Goal: Task Accomplishment & Management: Use online tool/utility

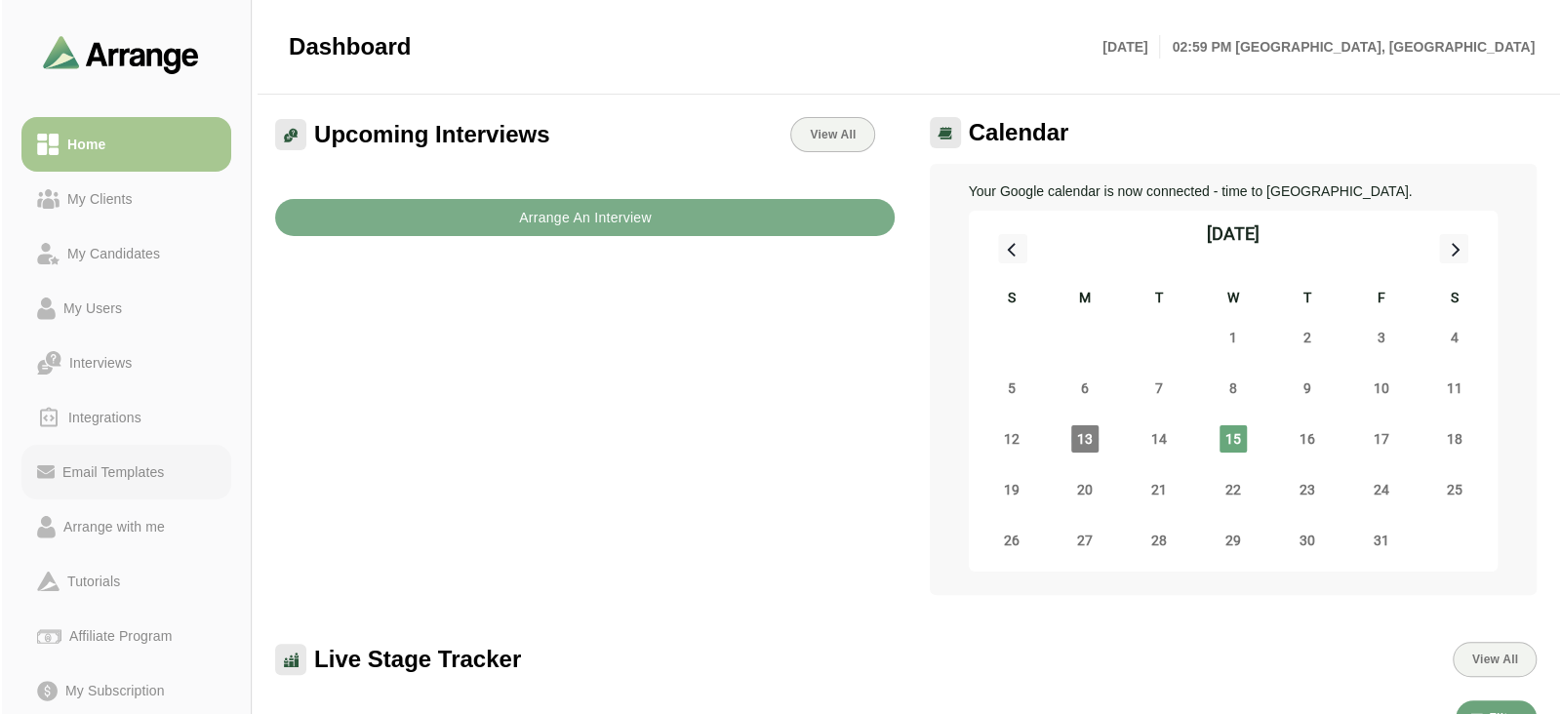
scroll to position [158, 0]
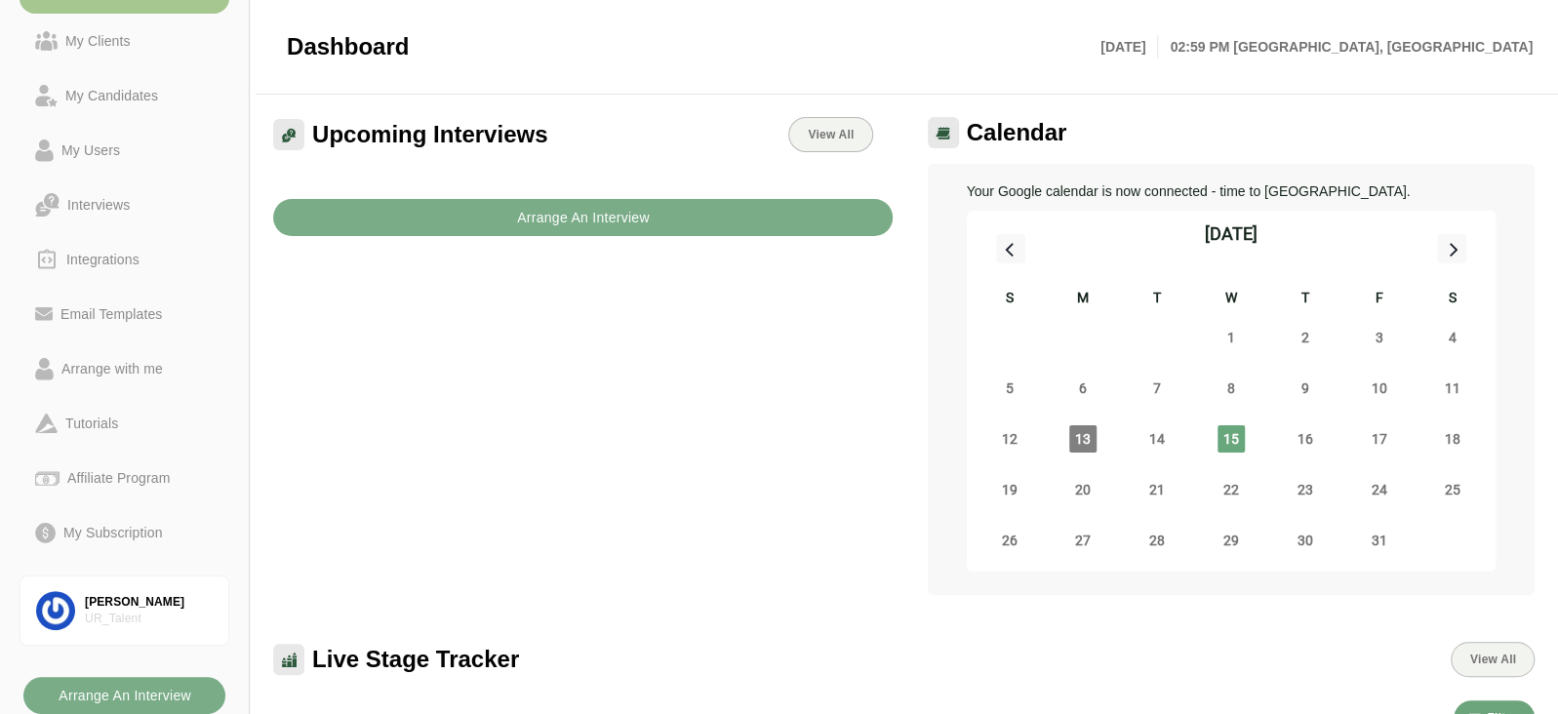
click at [477, 241] on div "Arrange An Interview" at bounding box center [582, 206] width 643 height 84
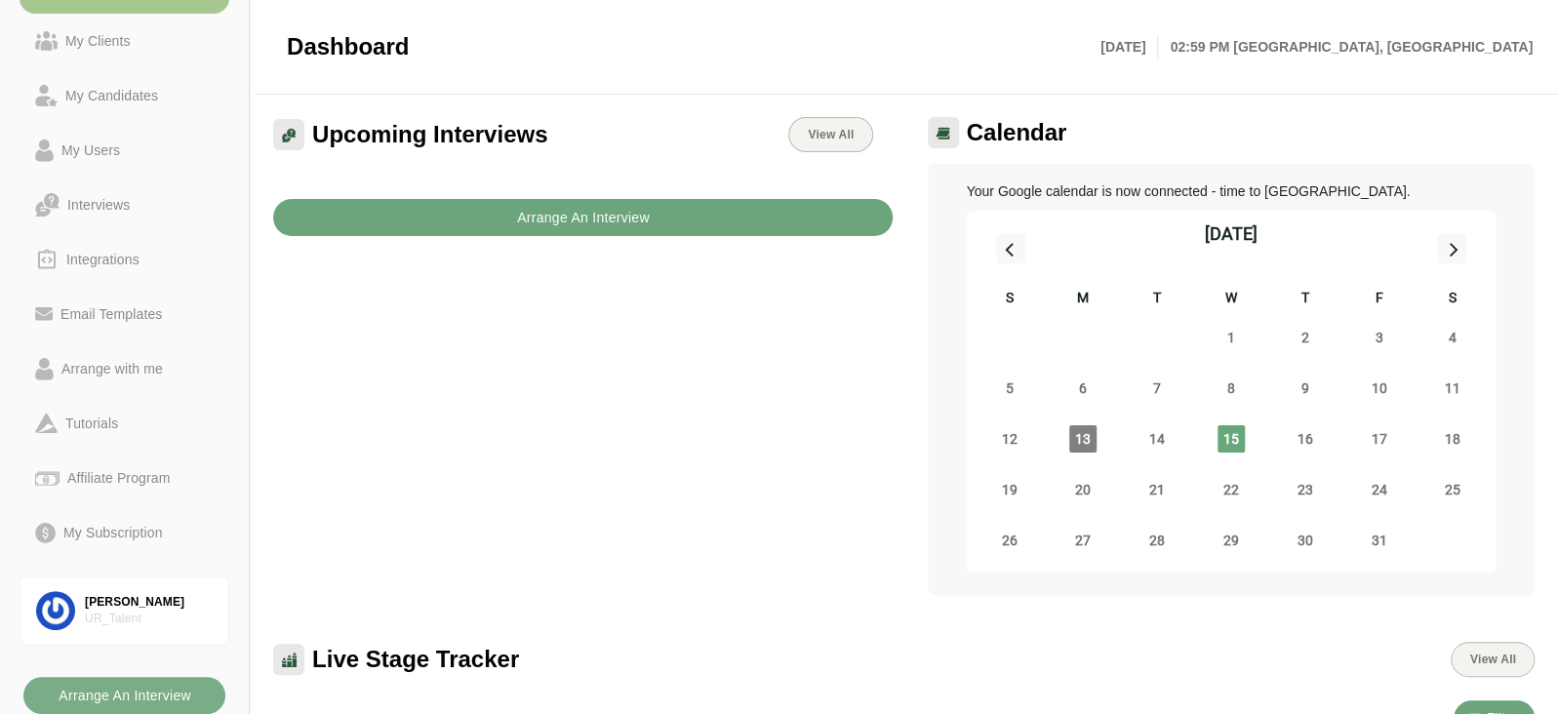
click at [469, 227] on button "Arrange An Interview" at bounding box center [583, 217] width 620 height 37
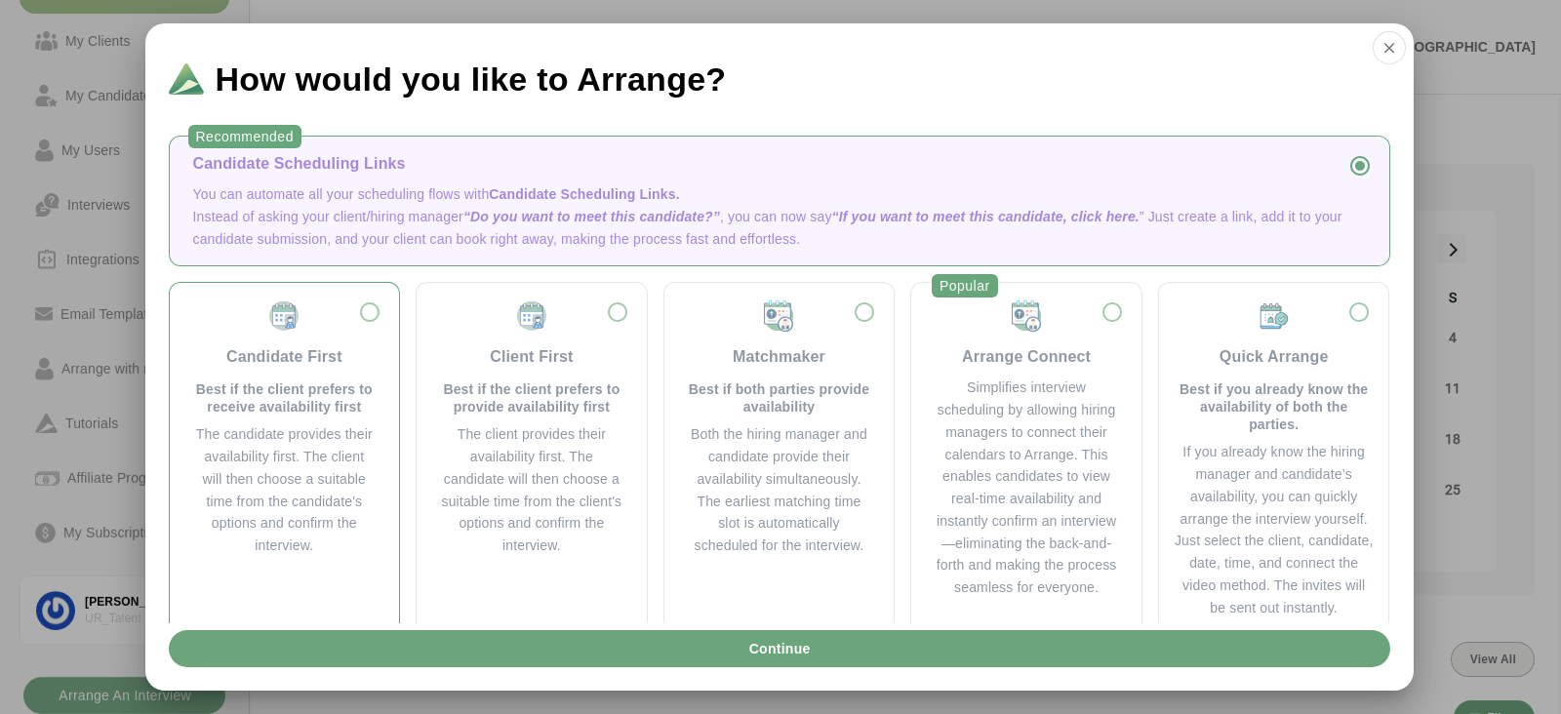
click at [337, 455] on div "The candidate provides their availability first. The client will then choose a …" at bounding box center [284, 490] width 183 height 134
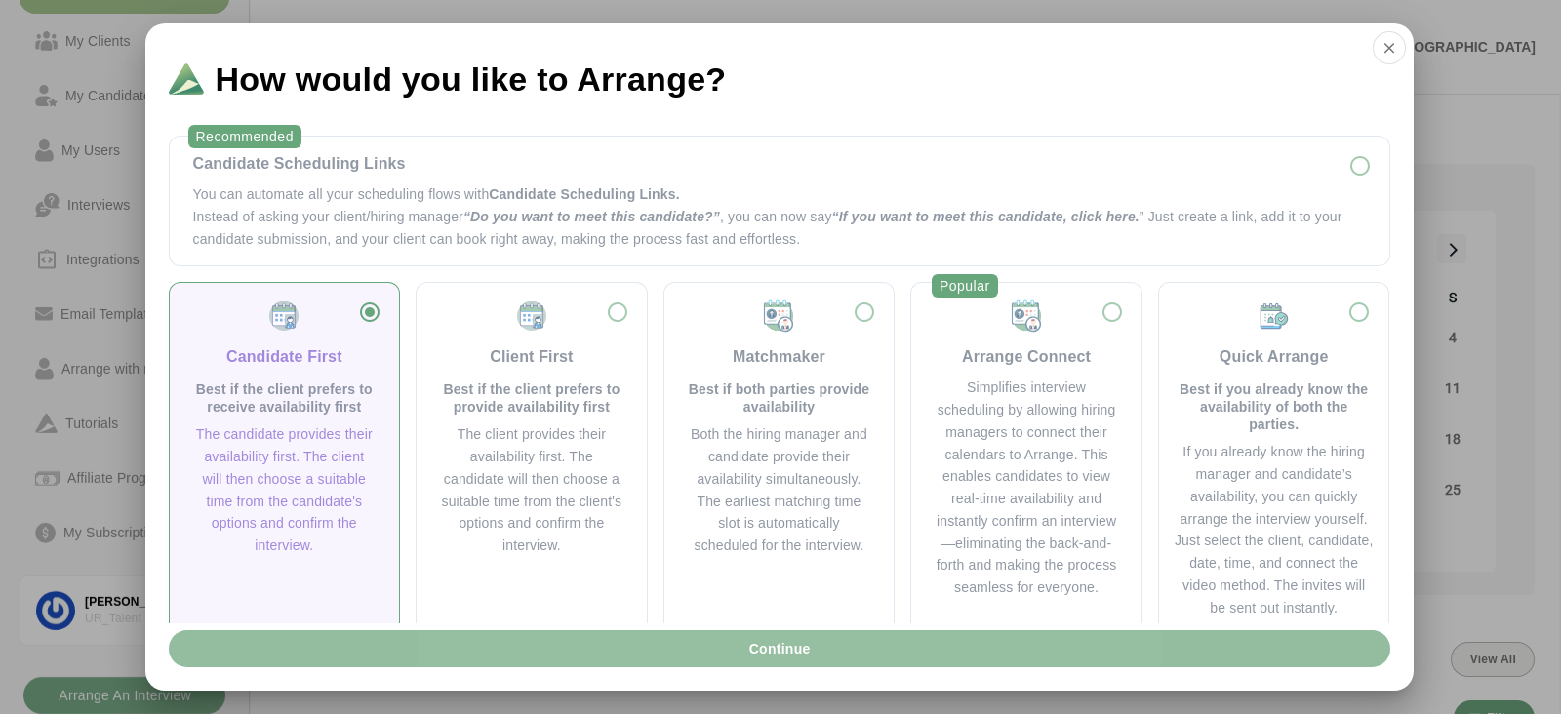
click at [385, 651] on button "Continue" at bounding box center [780, 648] width 1222 height 37
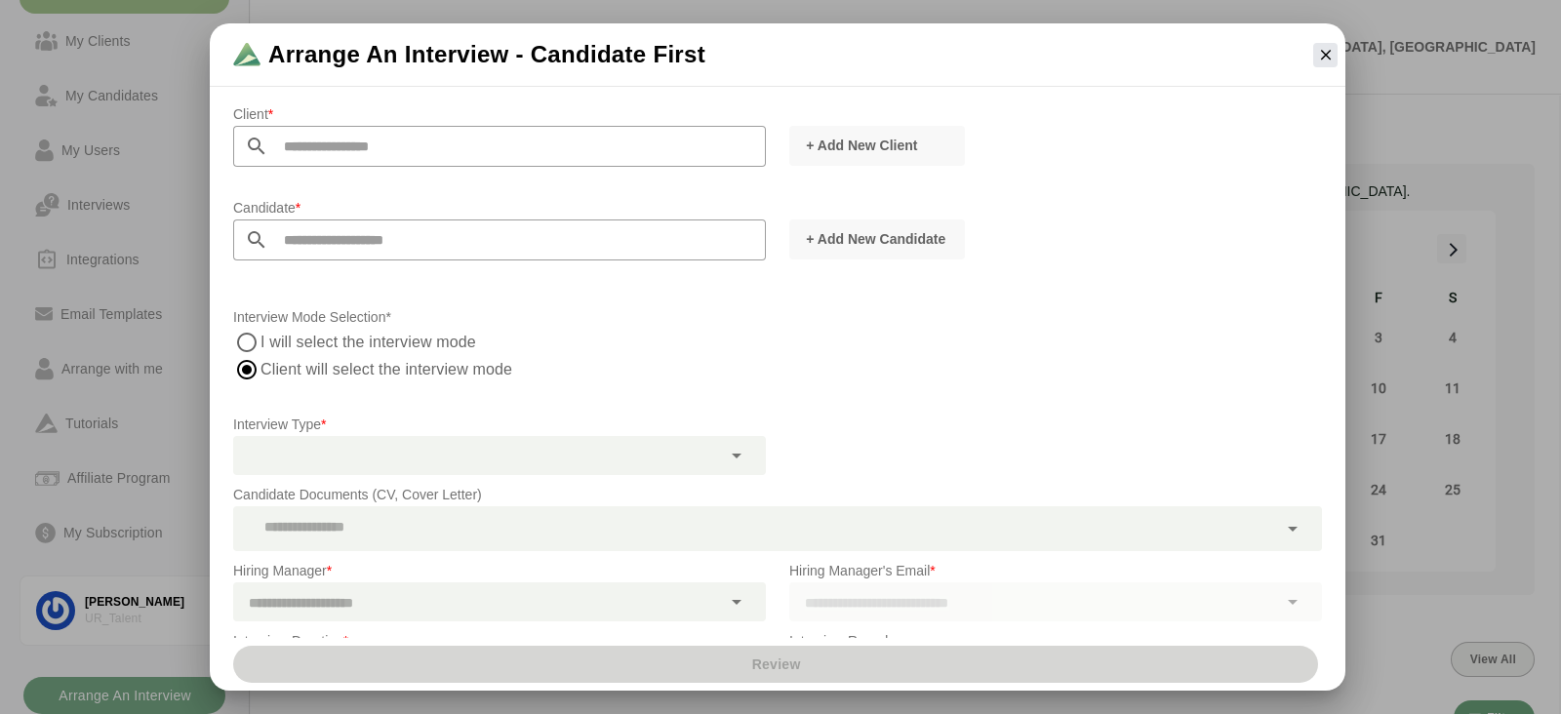
click at [504, 149] on input "text" at bounding box center [517, 146] width 498 height 41
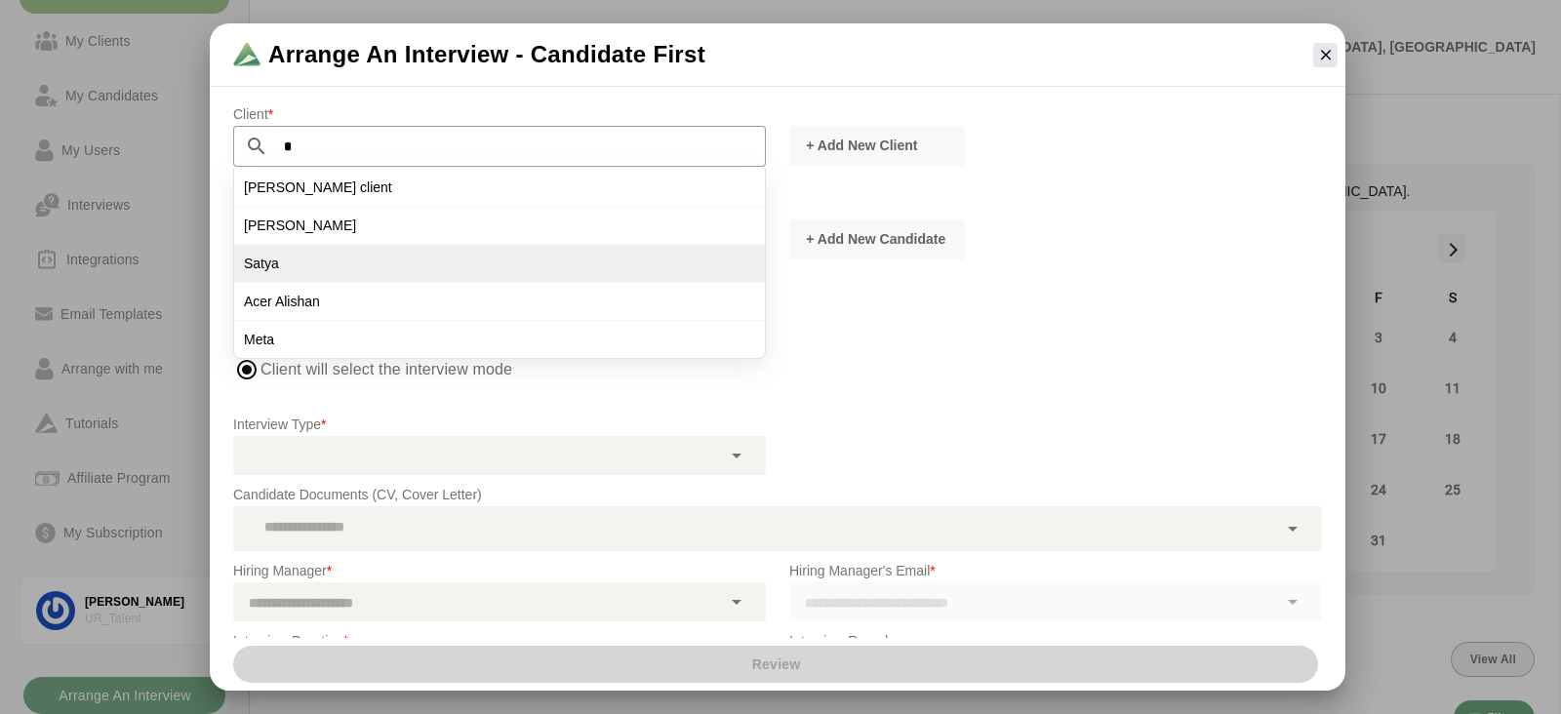
click at [385, 260] on li "Satya" at bounding box center [499, 264] width 531 height 38
type input "*****"
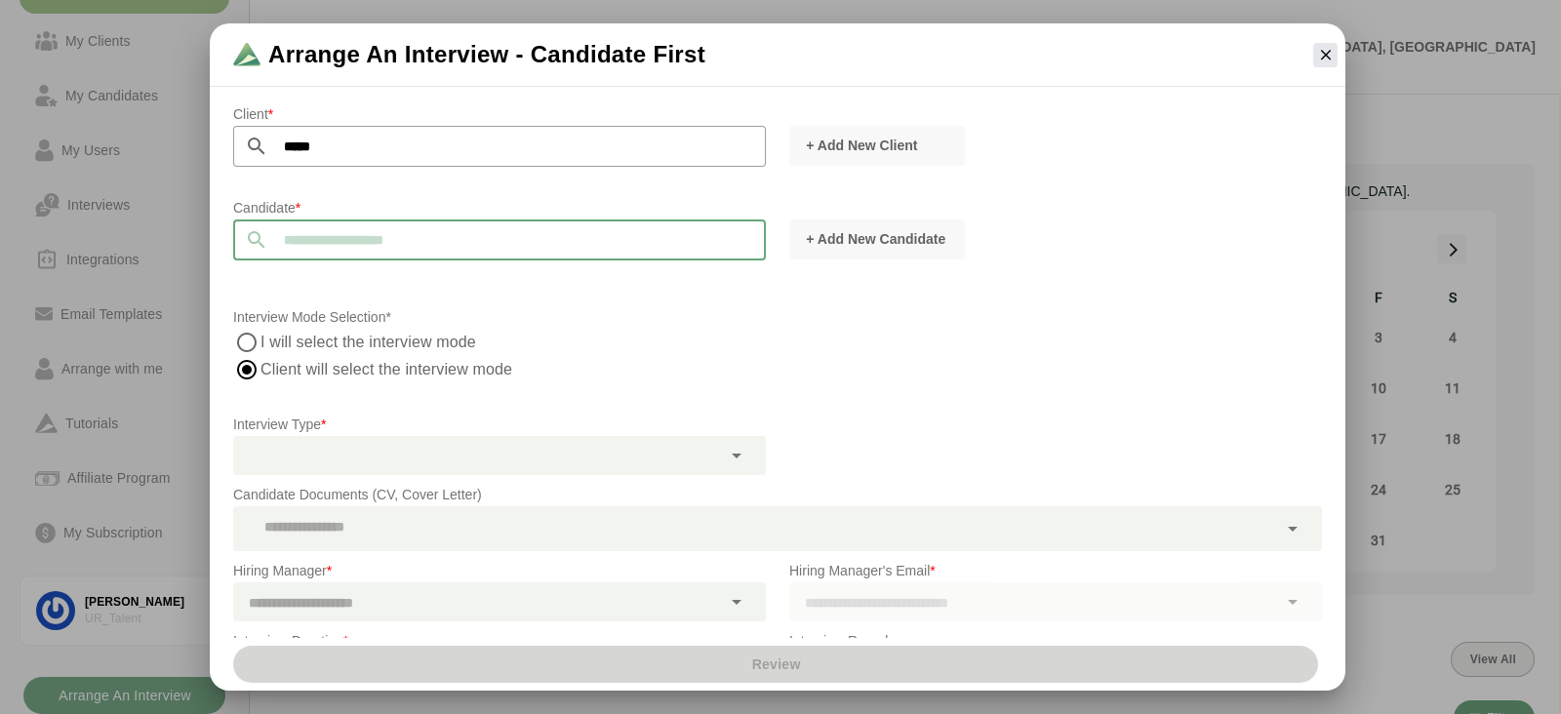
click at [373, 241] on input "text" at bounding box center [517, 240] width 498 height 41
type input "*"
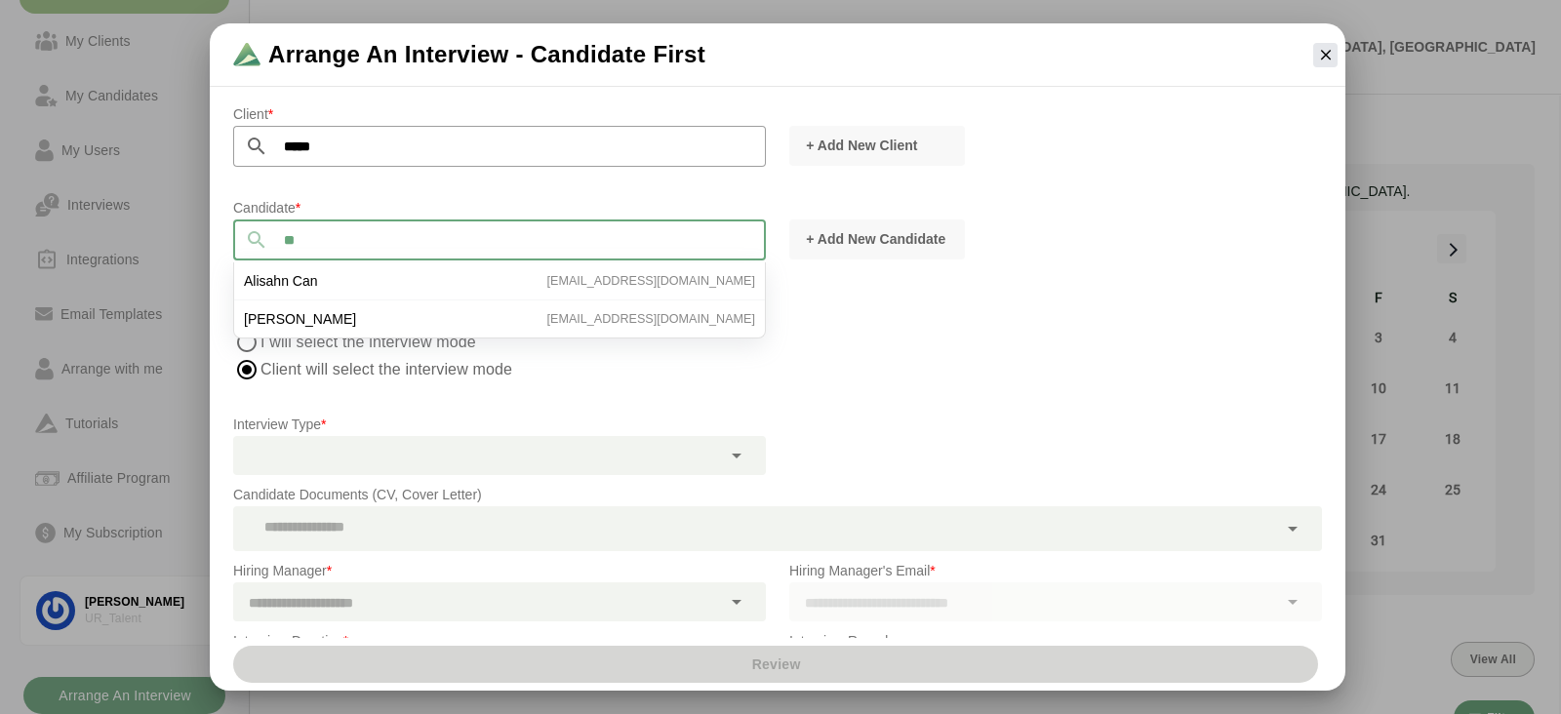
type input "*"
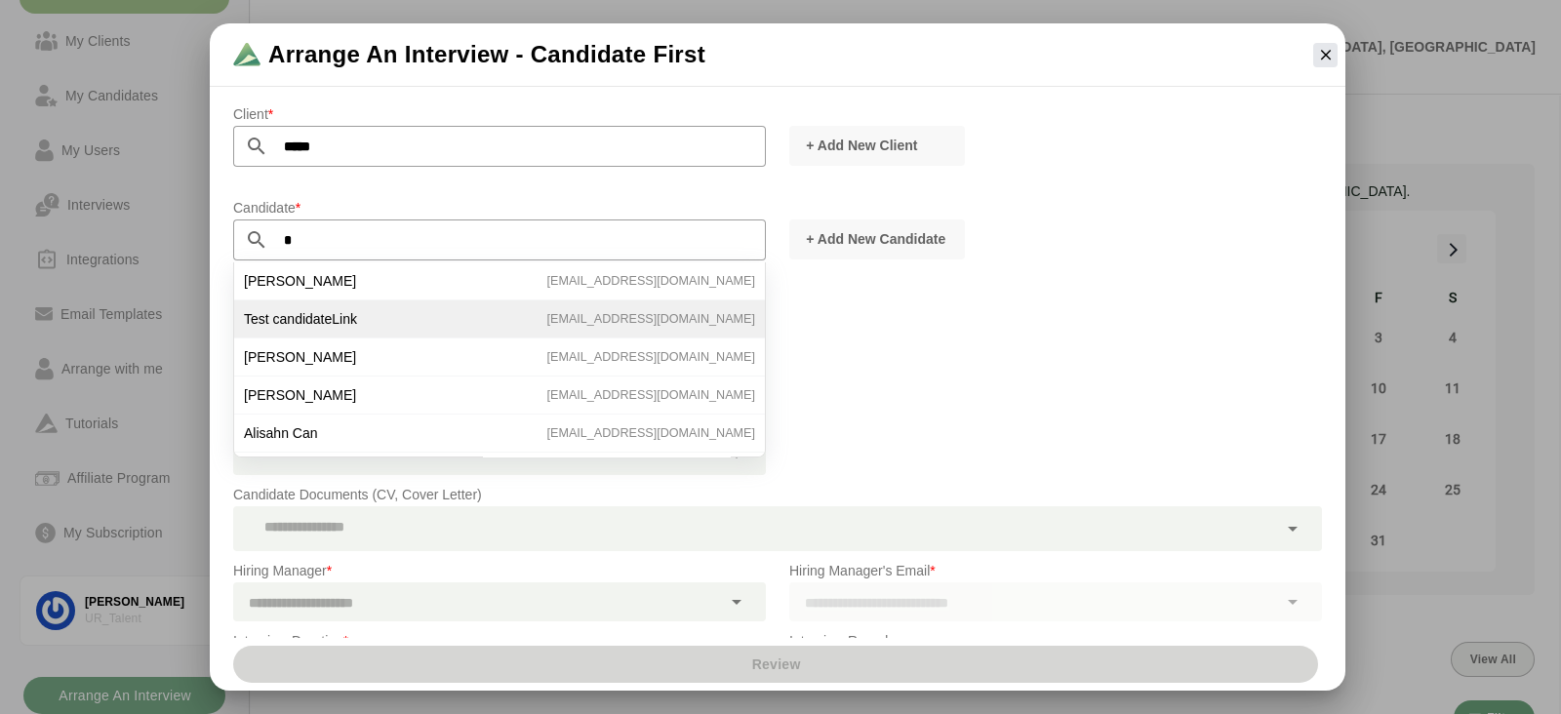
click at [388, 312] on li "Test candidateLink satyasgh0705+01@gmail.com" at bounding box center [499, 320] width 531 height 38
type input "**********"
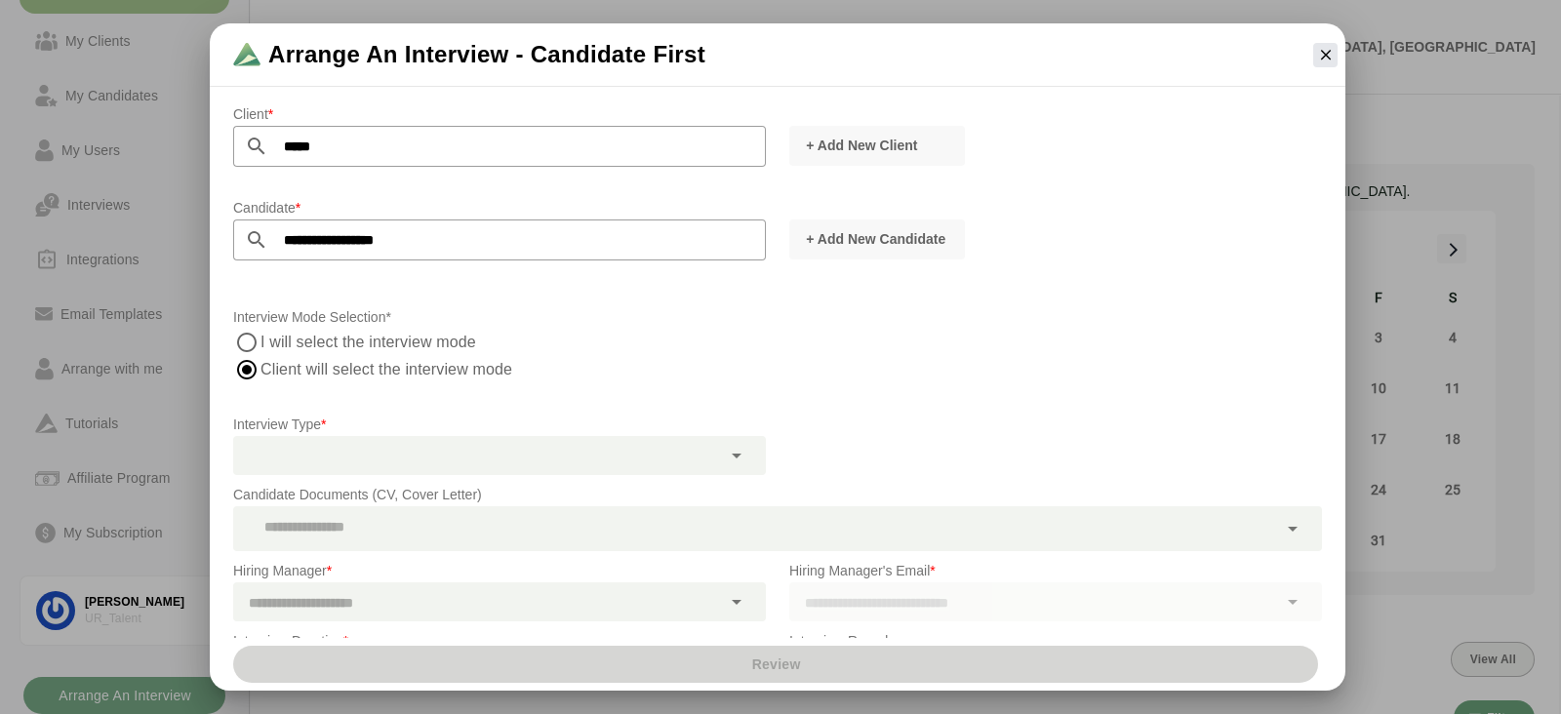
click at [322, 455] on div at bounding box center [477, 455] width 488 height 39
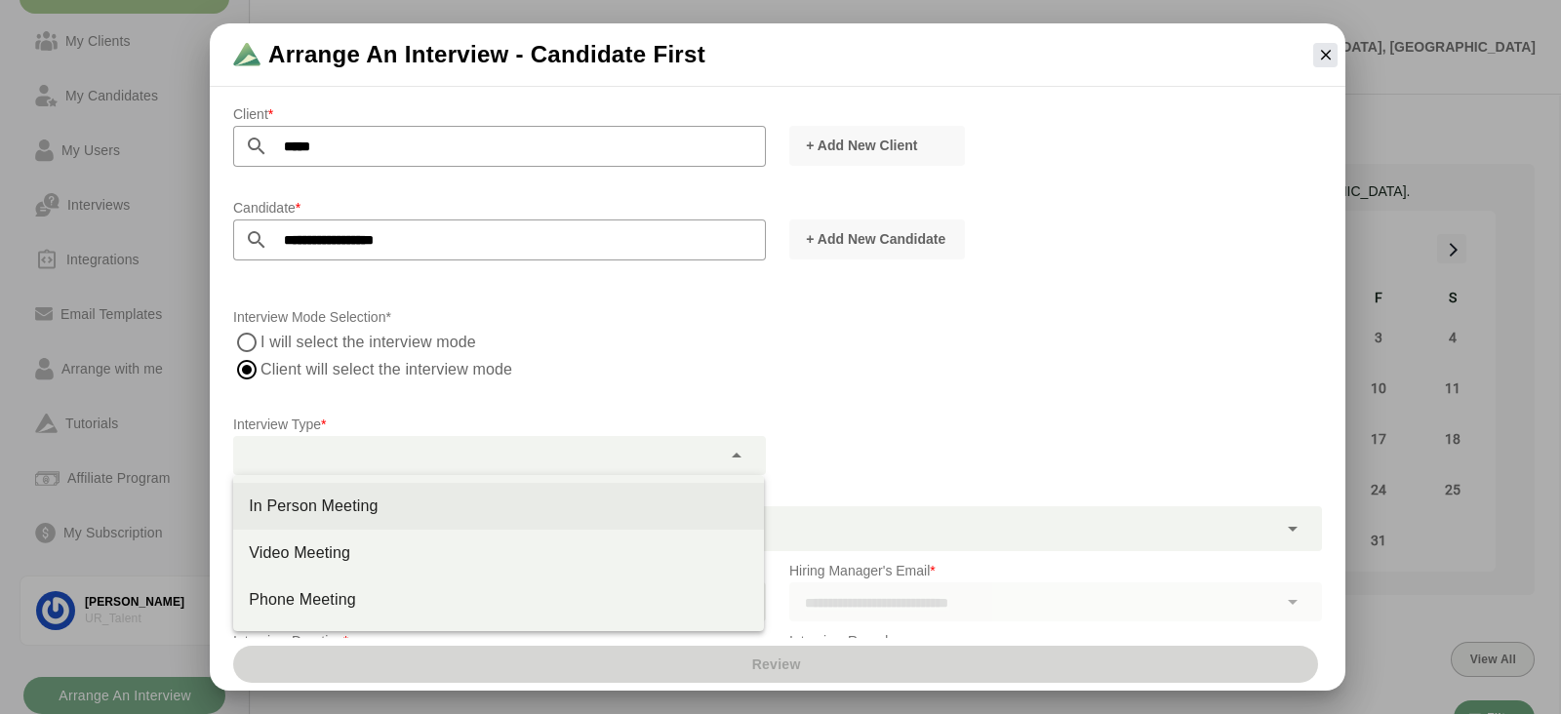
click at [327, 527] on div "In Person Meeting" at bounding box center [498, 506] width 531 height 47
type input "********"
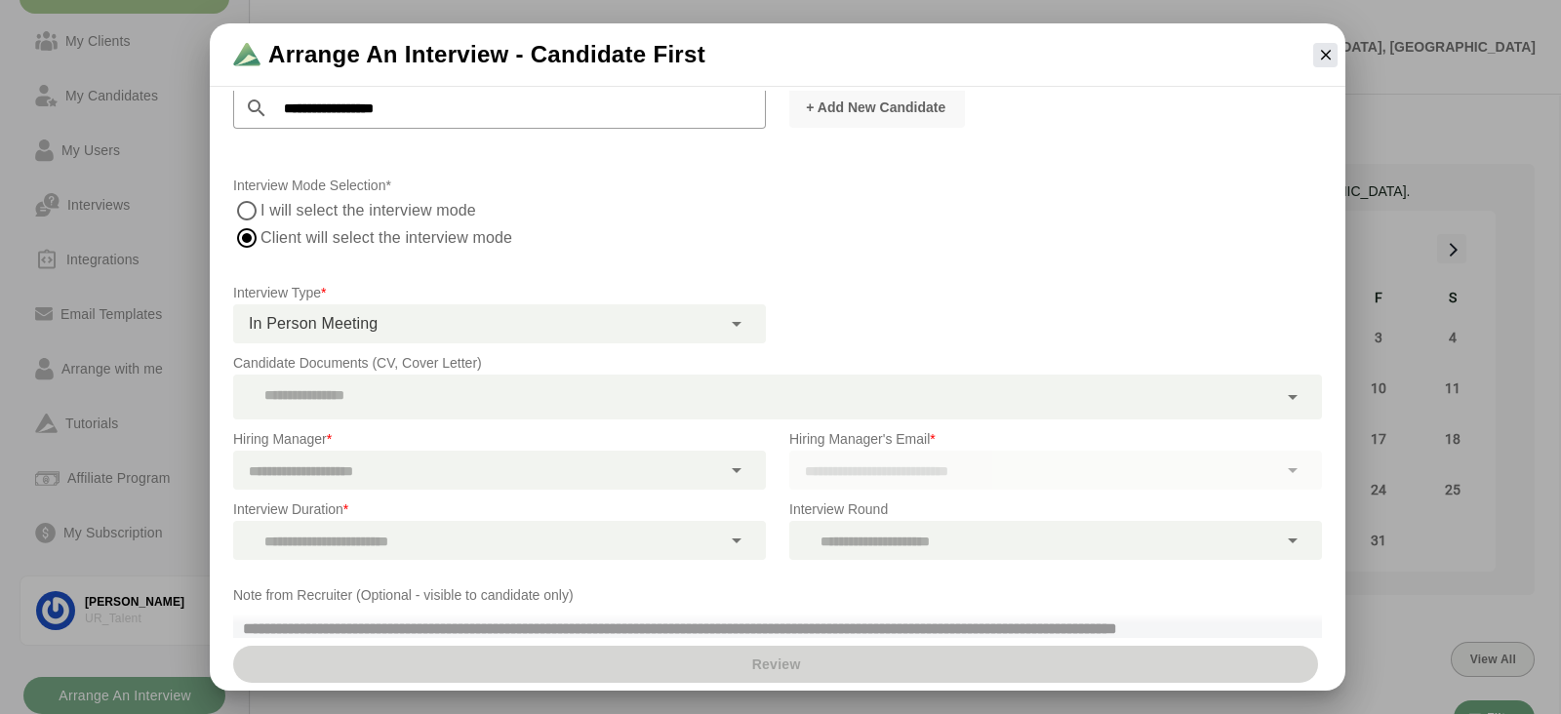
scroll to position [148, 0]
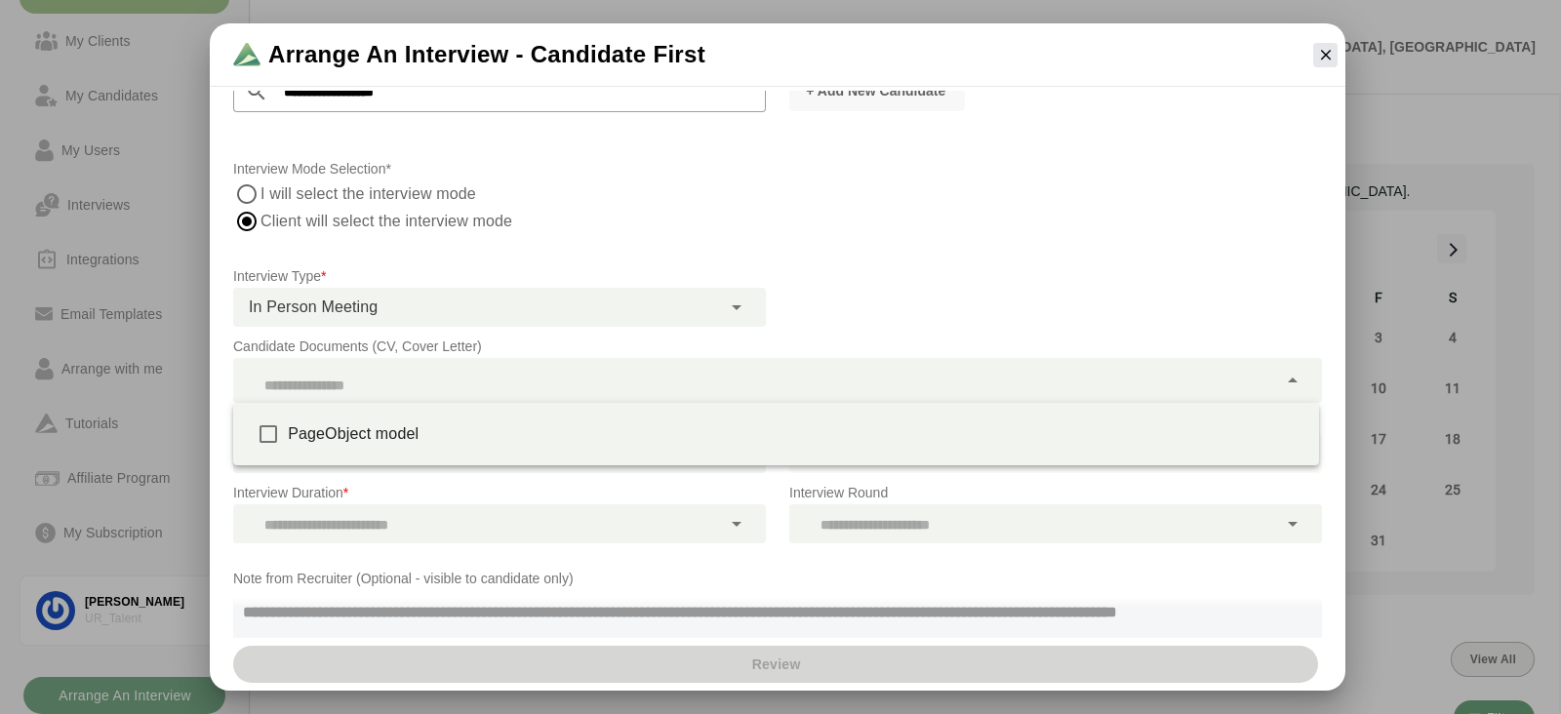
click at [387, 390] on div at bounding box center [755, 380] width 1044 height 45
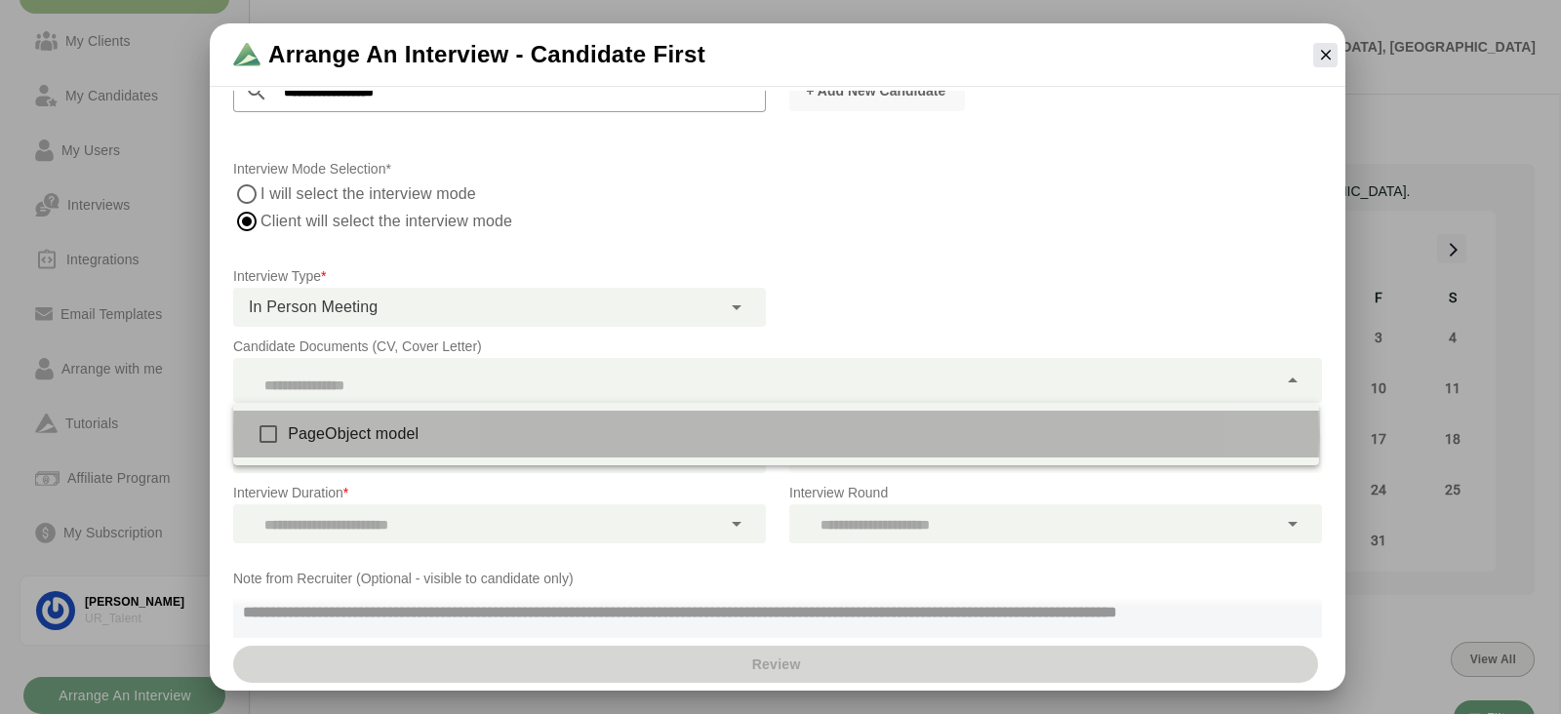
click at [391, 433] on div "PageObject model" at bounding box center [796, 433] width 1016 height 23
type input "**********"
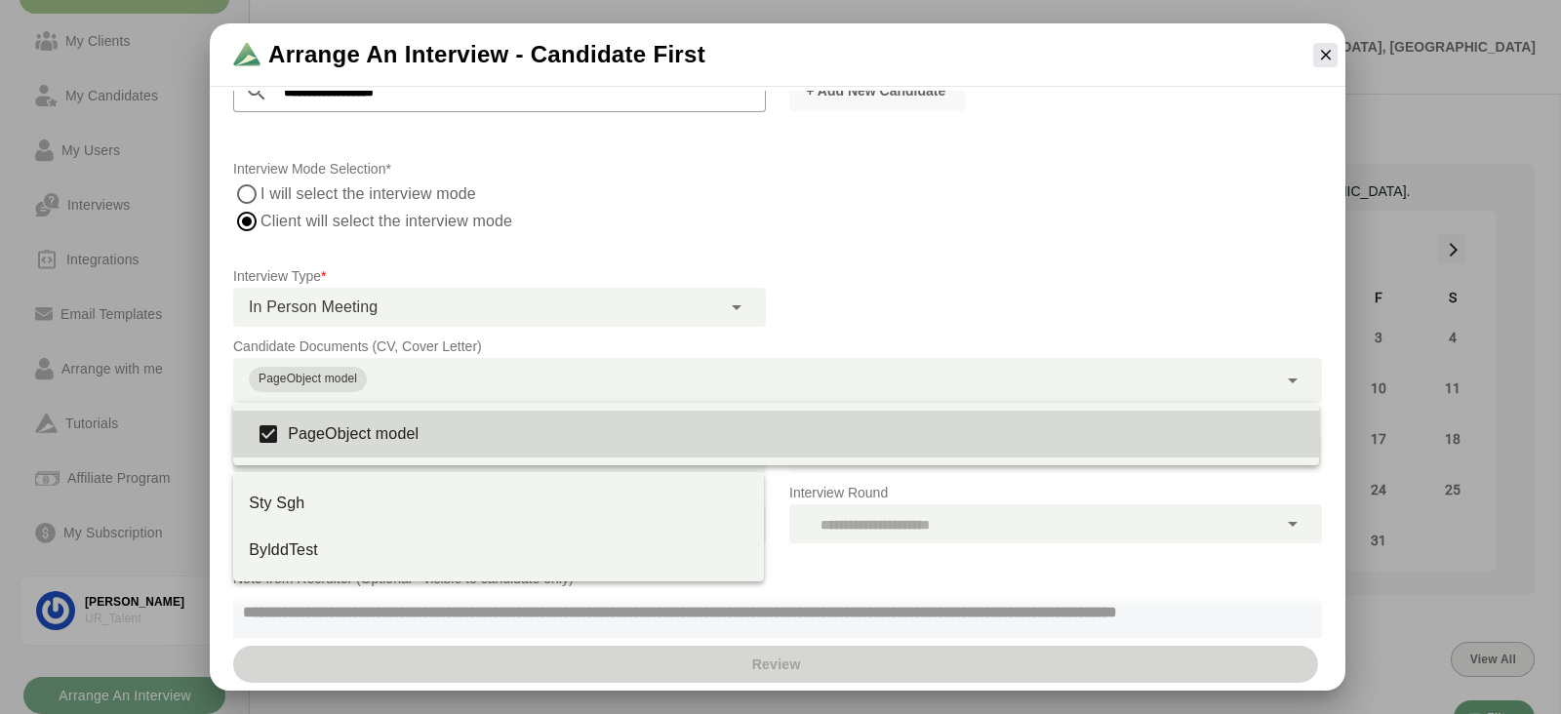
click at [394, 465] on div at bounding box center [477, 453] width 488 height 39
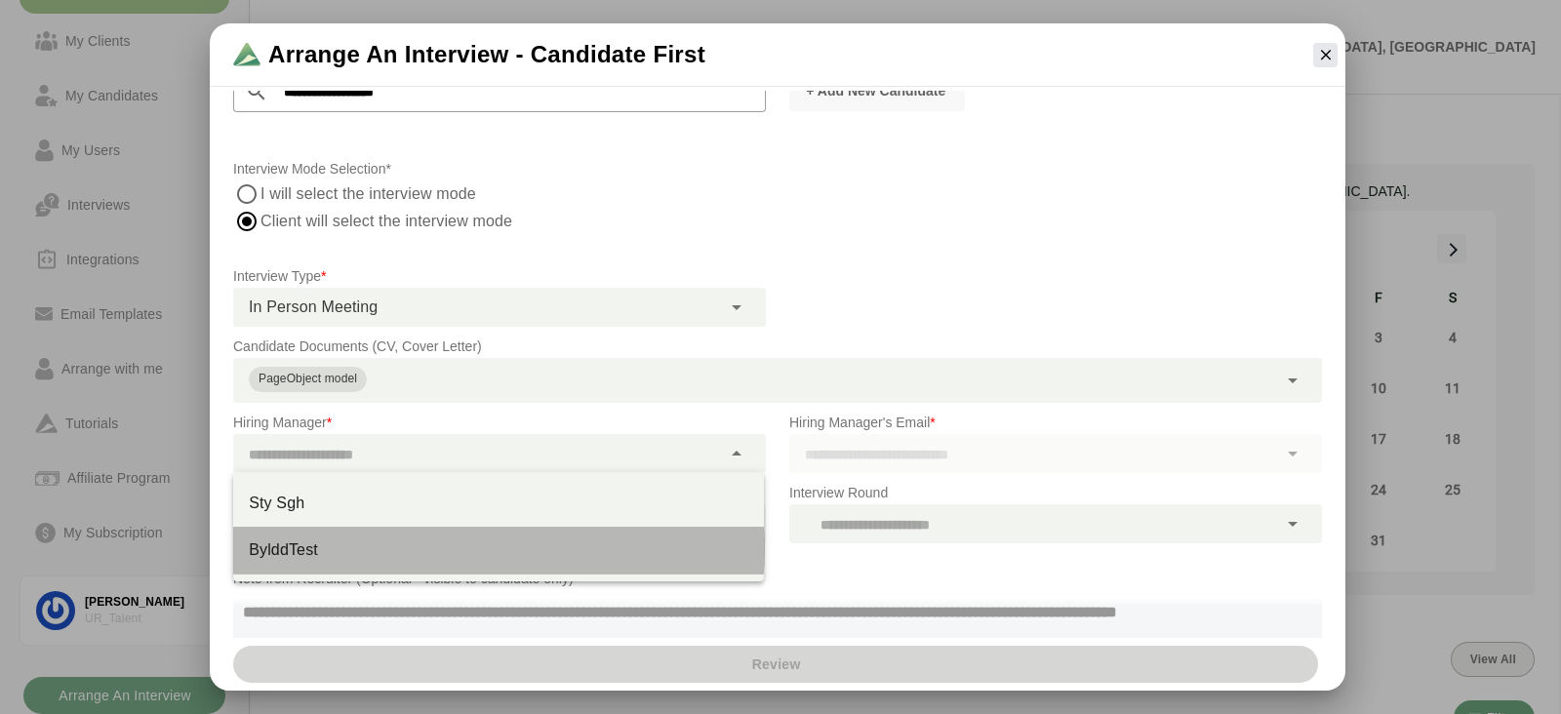
click at [376, 554] on div "BylddTest" at bounding box center [499, 550] width 500 height 23
type input "*********"
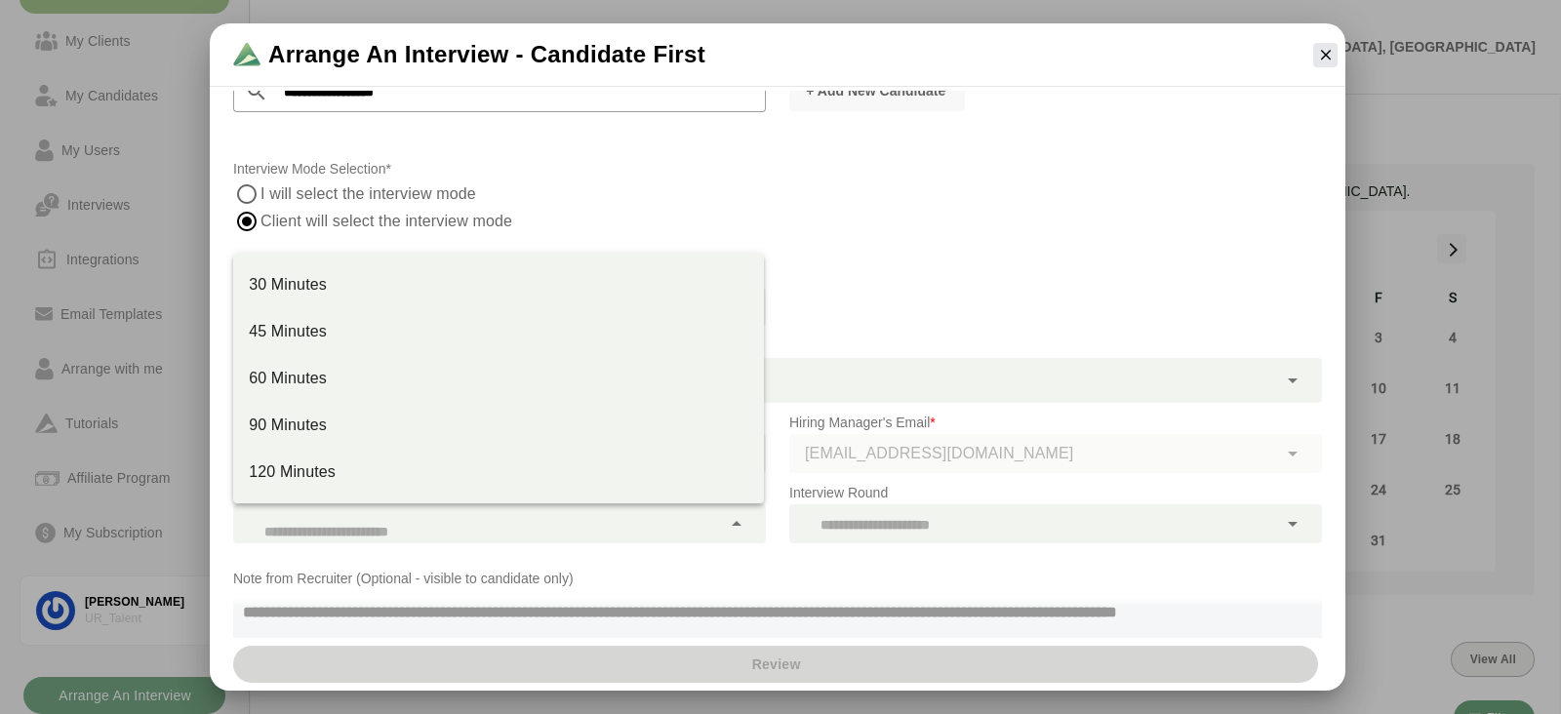
click at [373, 532] on div at bounding box center [477, 523] width 488 height 39
click at [338, 395] on div "60 Minutes" at bounding box center [498, 378] width 531 height 47
type input "****"
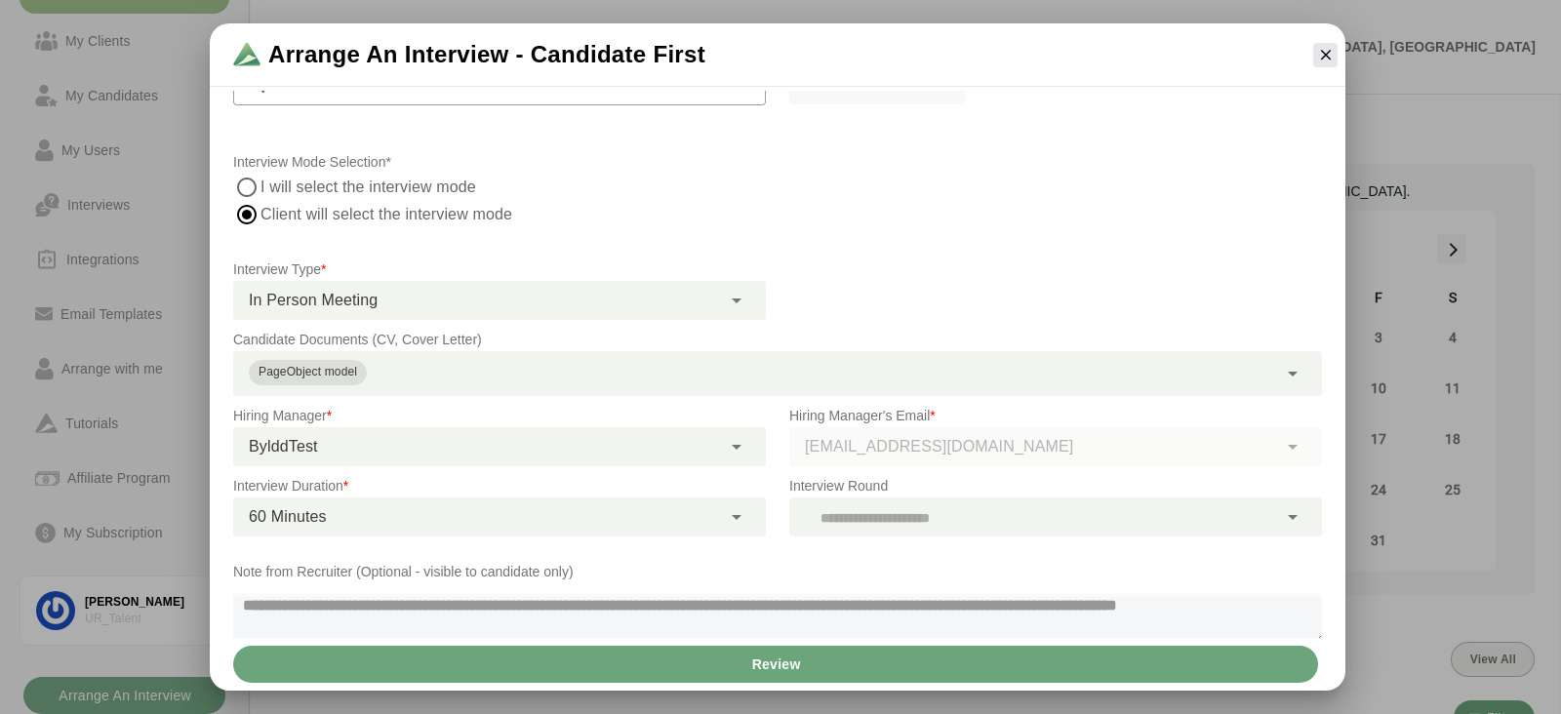
scroll to position [0, 0]
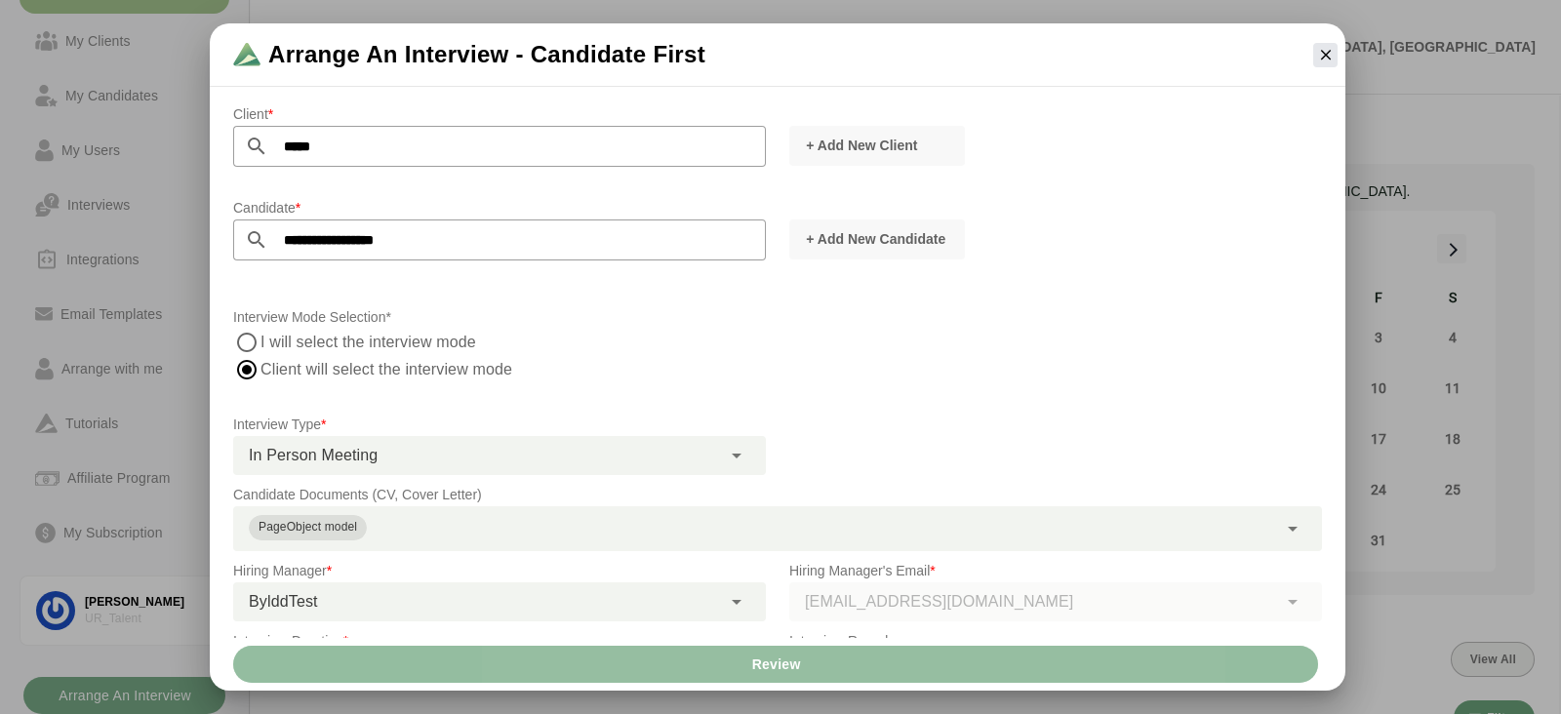
click at [556, 681] on button "Review" at bounding box center [775, 664] width 1085 height 37
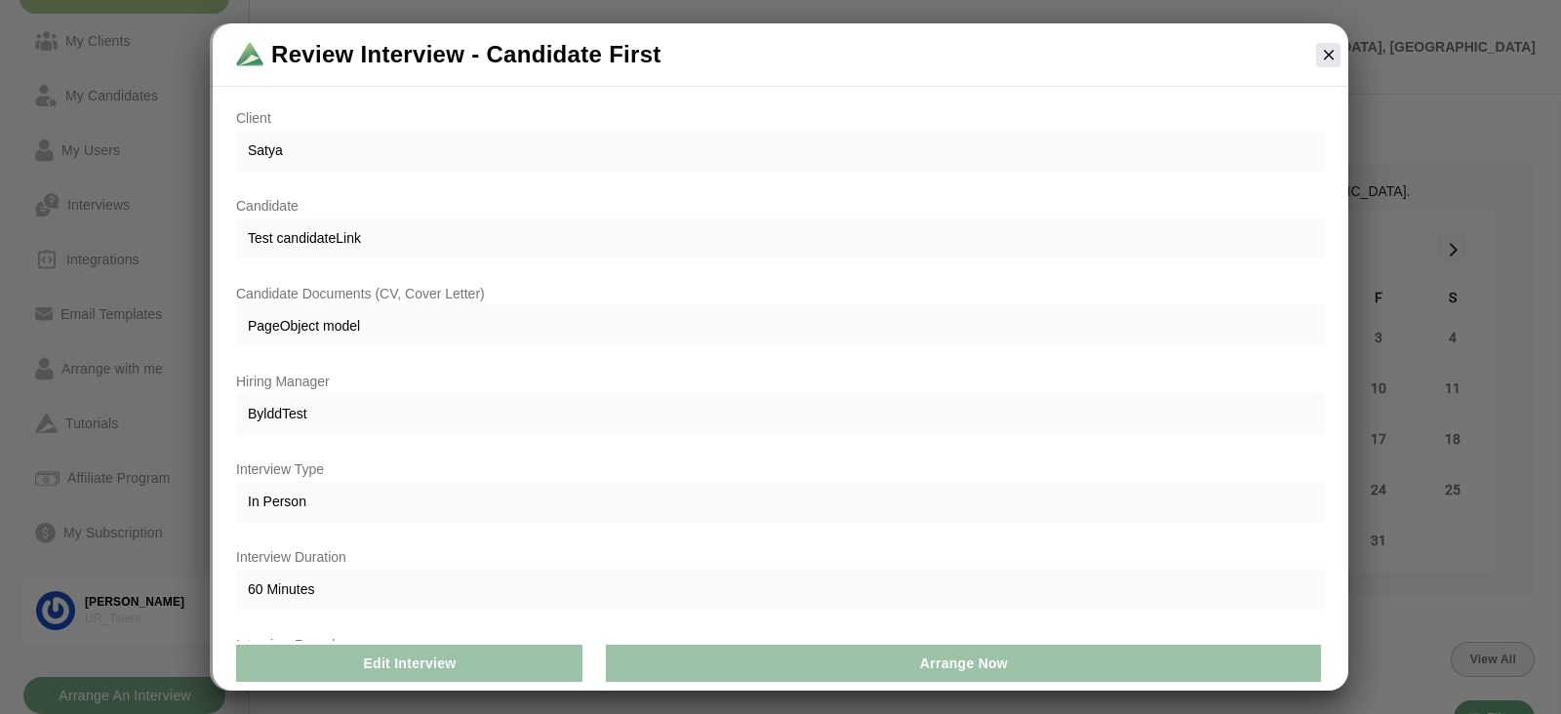
scroll to position [129, 0]
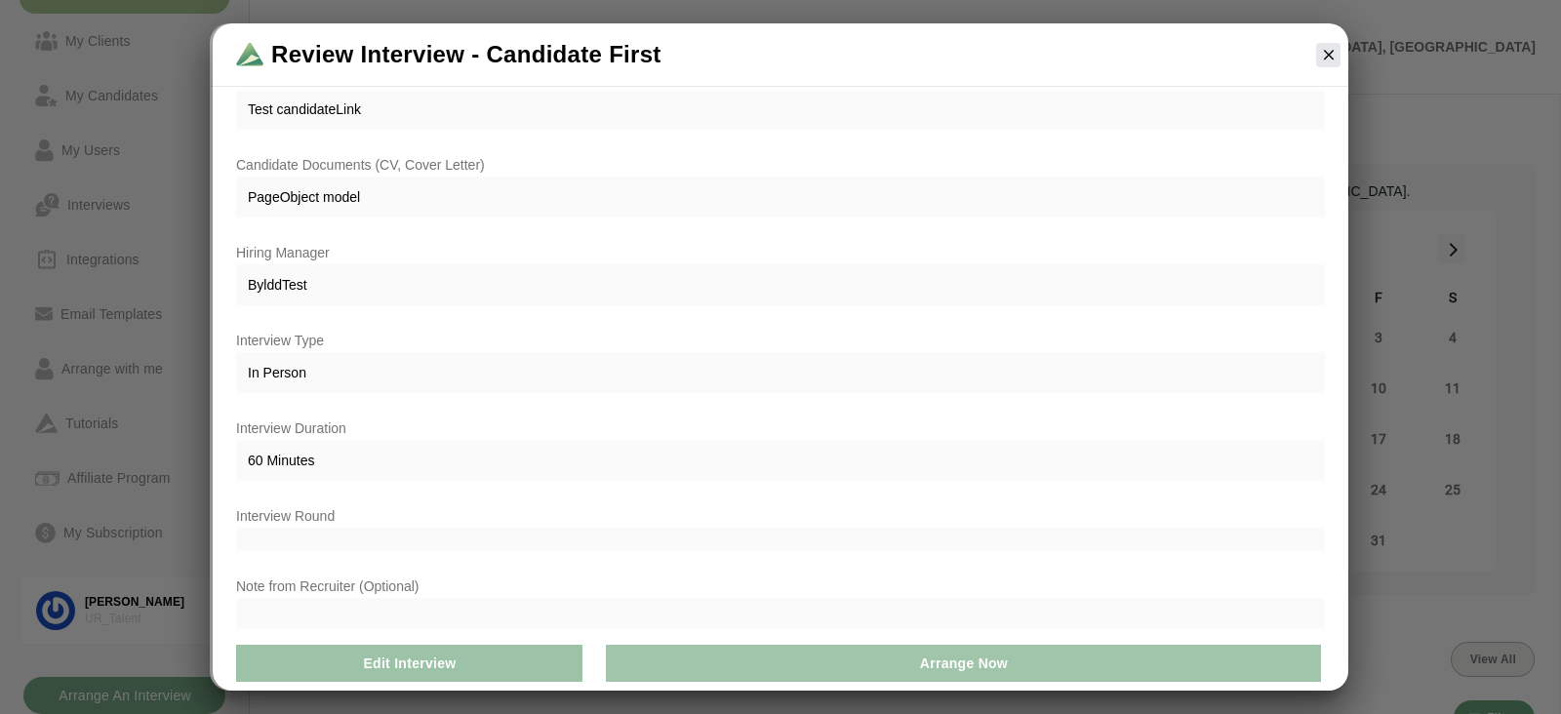
click at [788, 660] on button "Arrange Now" at bounding box center [963, 663] width 715 height 37
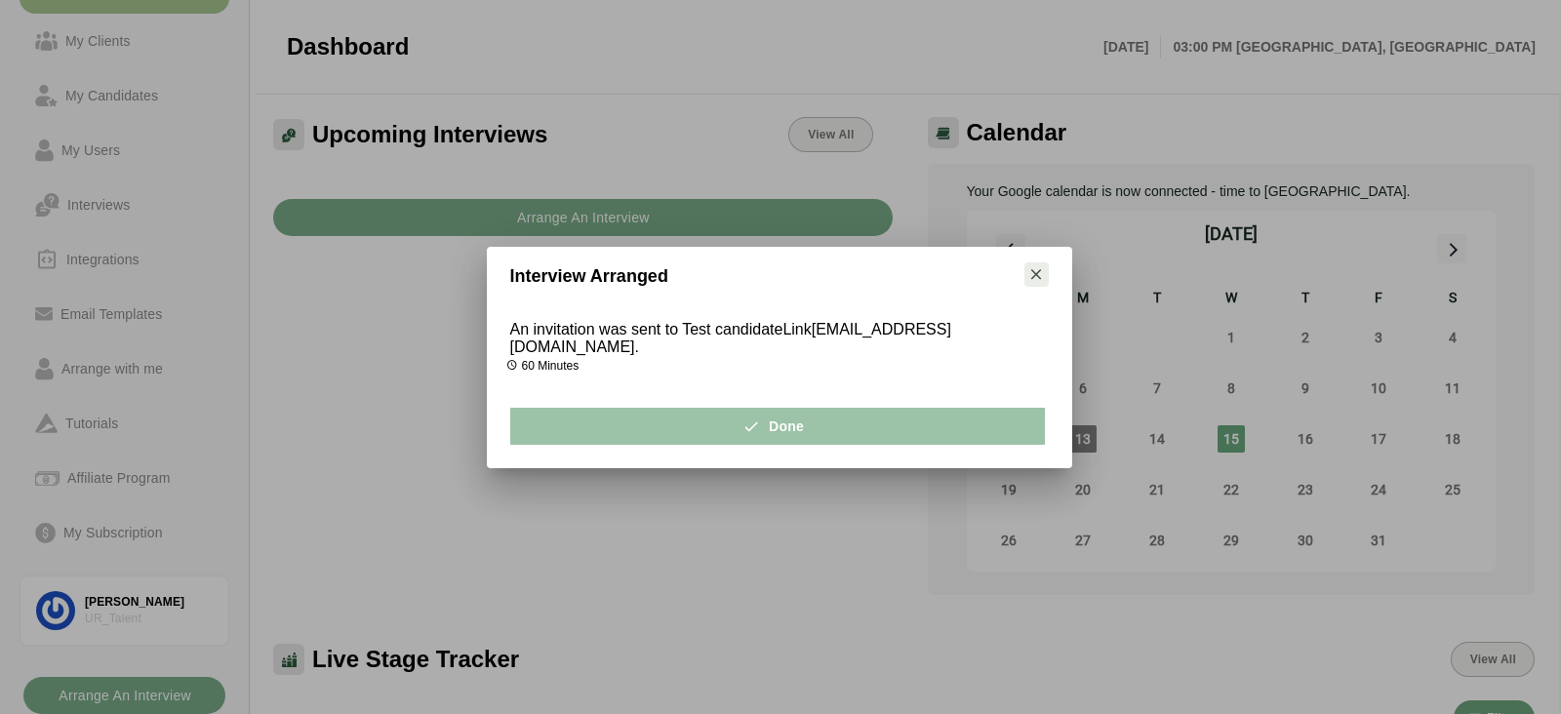
click at [1034, 282] on icon "button" at bounding box center [1036, 274] width 18 height 18
